Goal: Find contact information: Find contact information

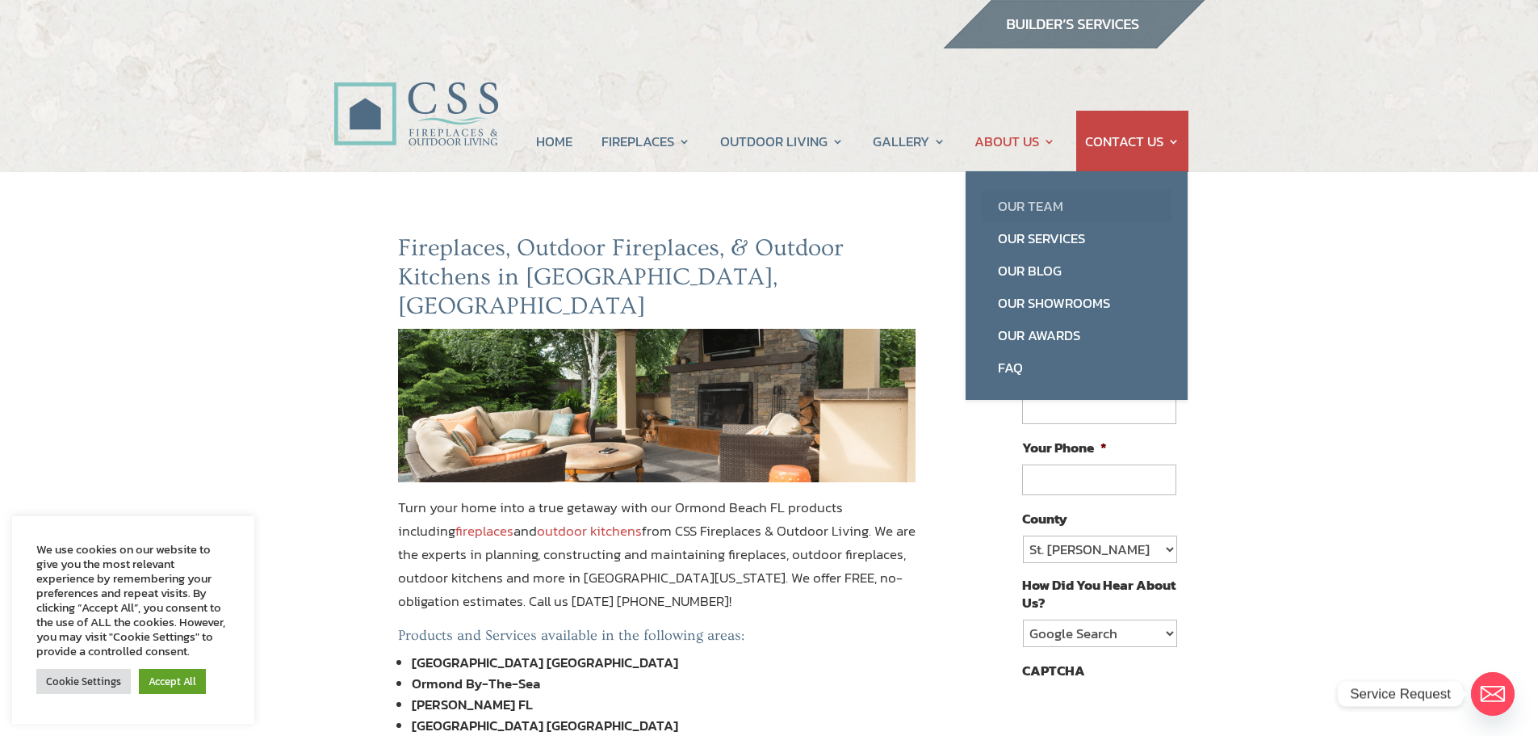
click at [1041, 198] on link "Our Team" at bounding box center [1077, 206] width 190 height 32
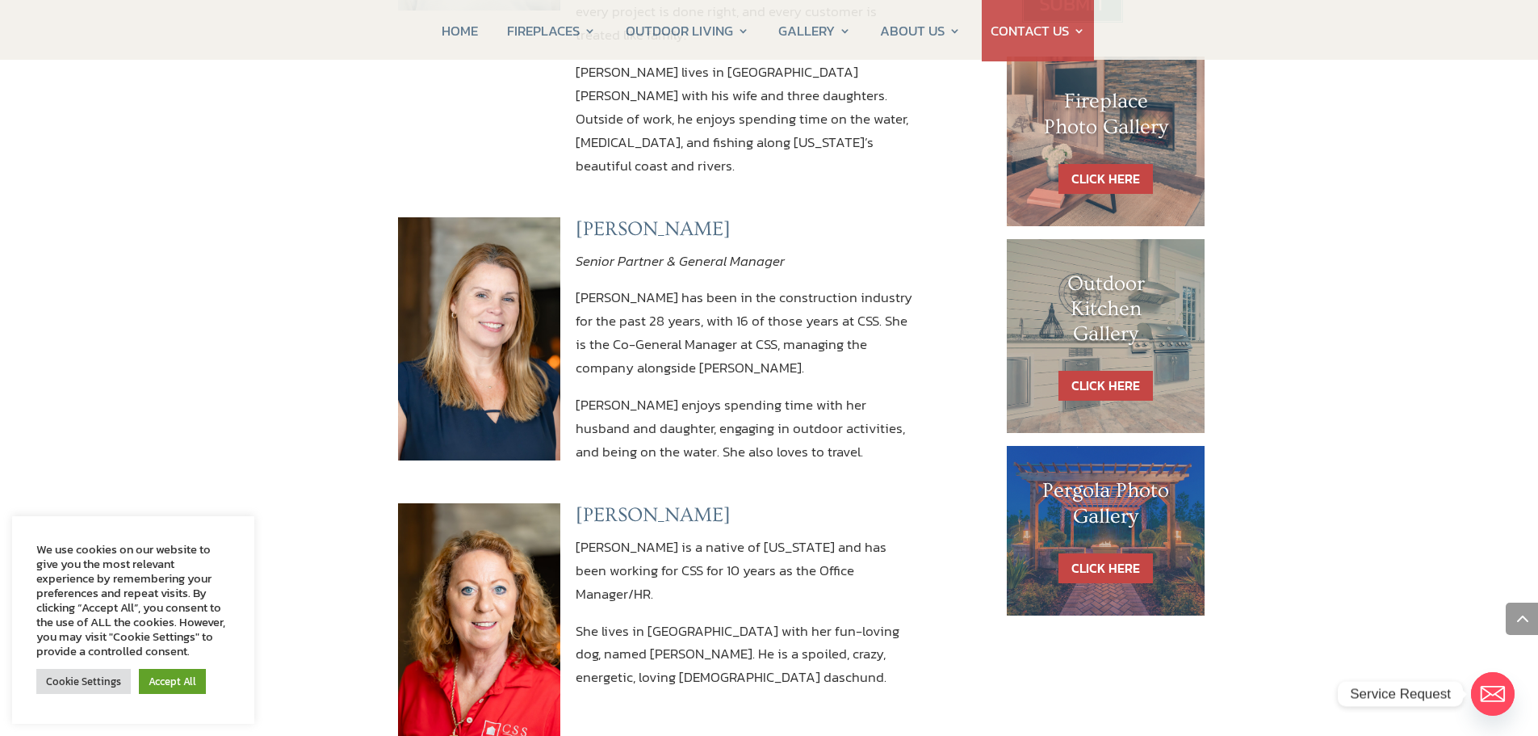
scroll to position [808, 0]
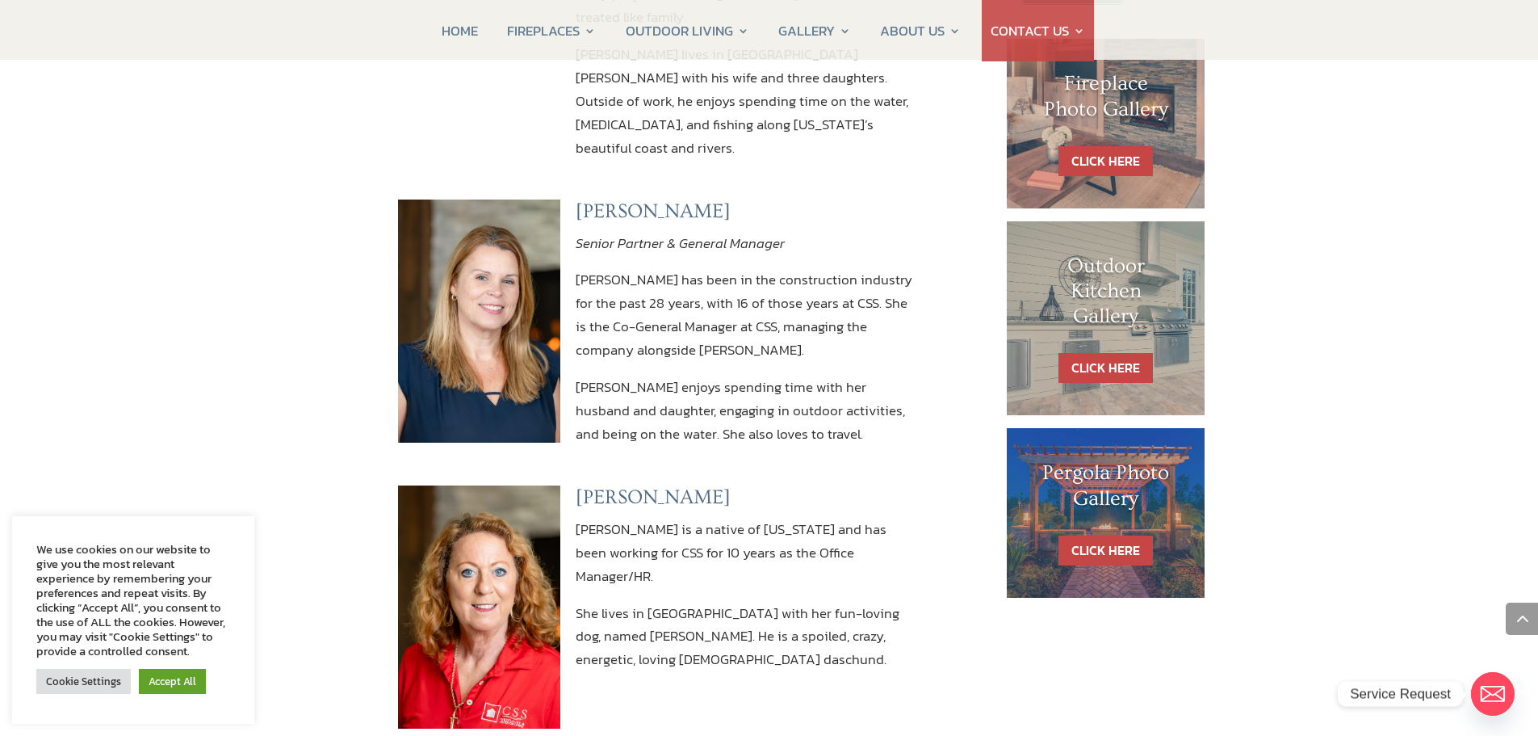
drag, startPoint x: 712, startPoint y: 163, endPoint x: 574, endPoint y: 161, distance: 138.1
click at [574, 178] on div "[PERSON_NAME] Senior Partner & General Manager [PERSON_NAME] has been in the co…" at bounding box center [657, 321] width 518 height 286
copy h3 "[PERSON_NAME]"
